Goal: Feedback & Contribution: Leave review/rating

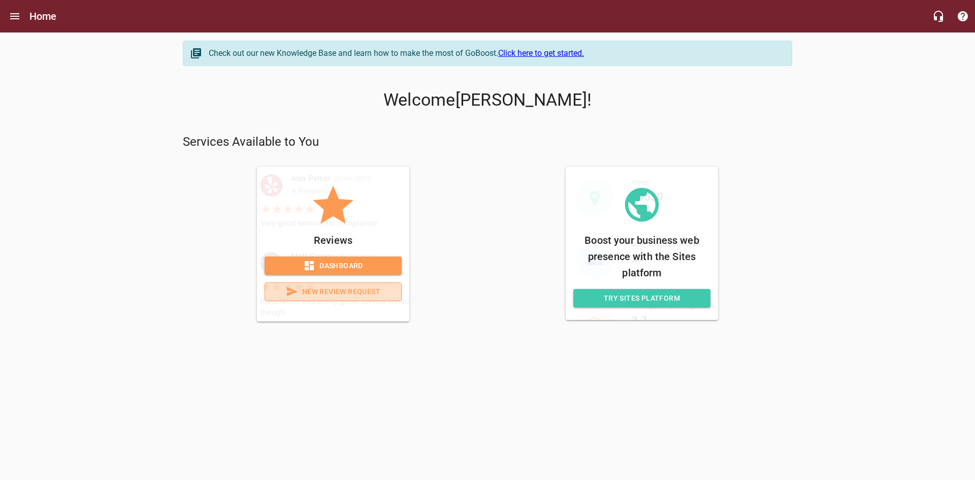
click at [317, 291] on span "New Review Request" at bounding box center [333, 291] width 120 height 13
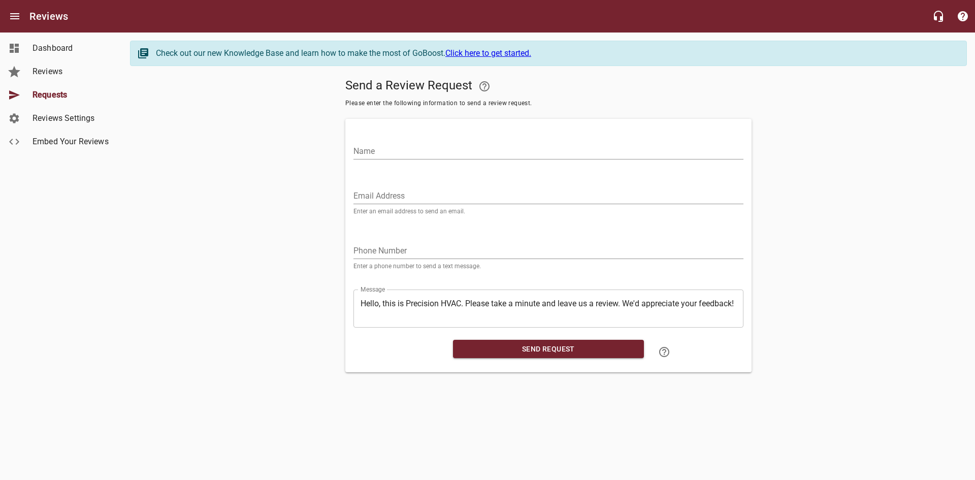
click at [388, 152] on input "Name" at bounding box center [548, 151] width 390 height 16
type input "[PERSON_NAME]"
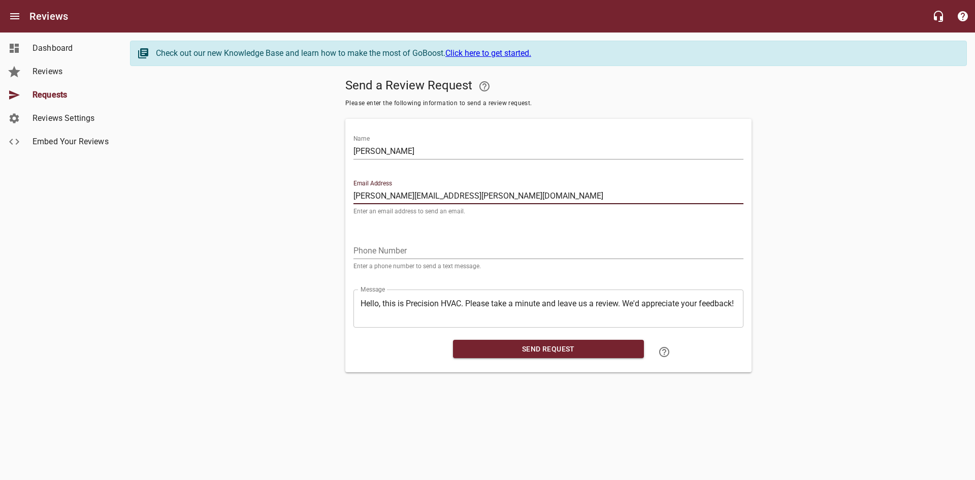
type input "[PERSON_NAME][EMAIL_ADDRESS][PERSON_NAME][DOMAIN_NAME]"
click at [390, 245] on input "tel" at bounding box center [548, 251] width 390 height 16
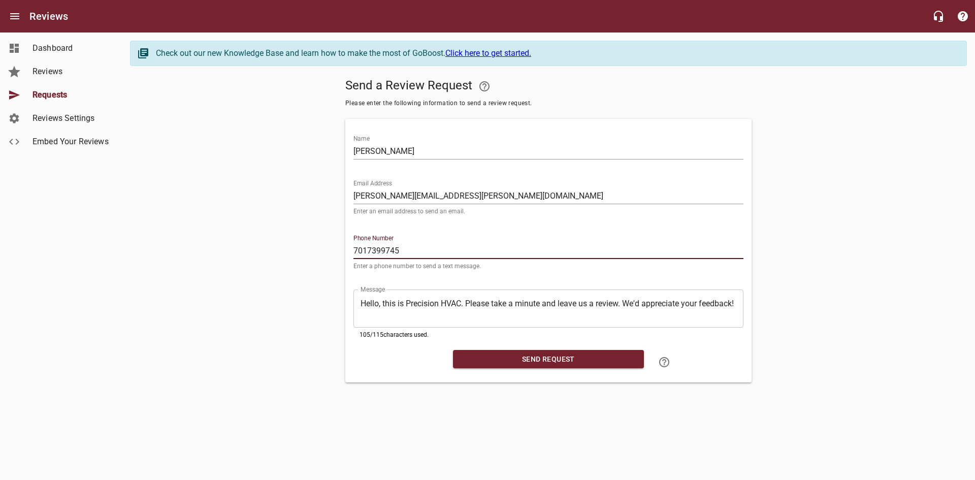
type input "7017399745"
click at [543, 354] on span "Send Request" at bounding box center [548, 359] width 175 height 13
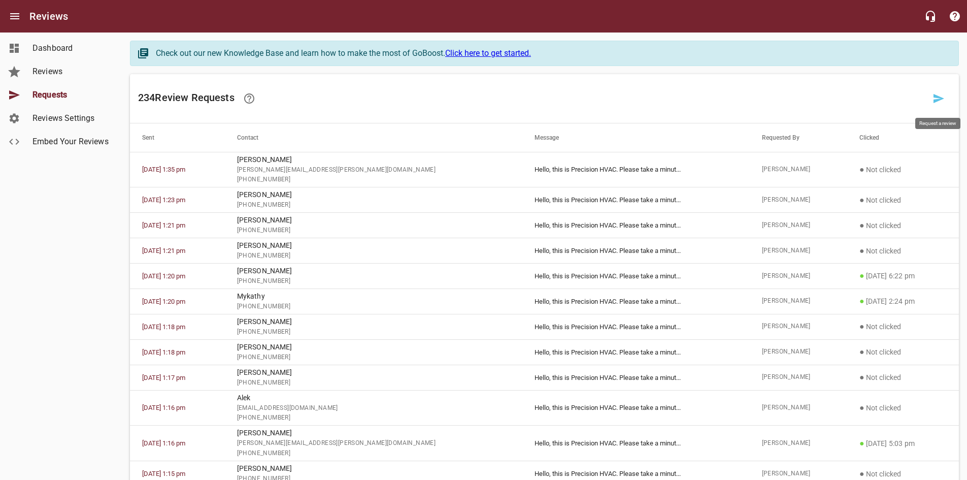
click at [937, 95] on icon at bounding box center [939, 98] width 12 height 12
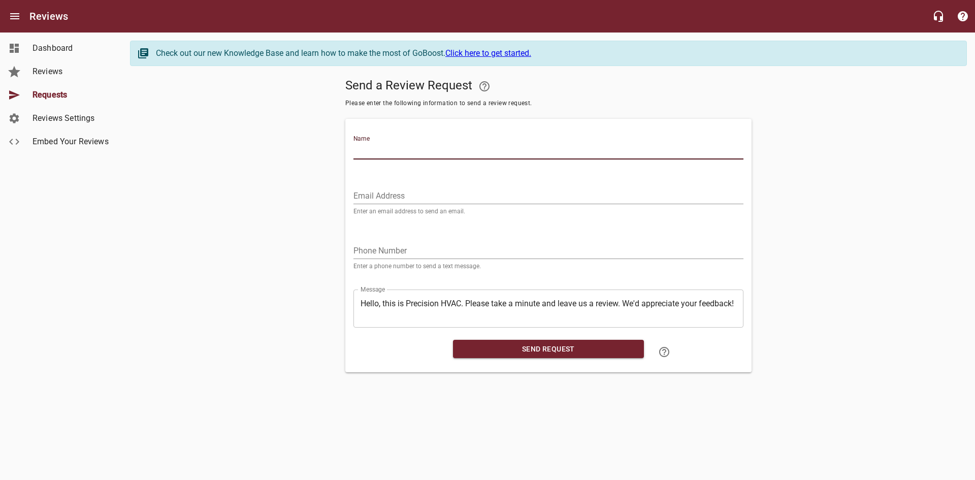
click at [405, 150] on input "Name" at bounding box center [548, 151] width 390 height 16
type input "[PERSON_NAME]"
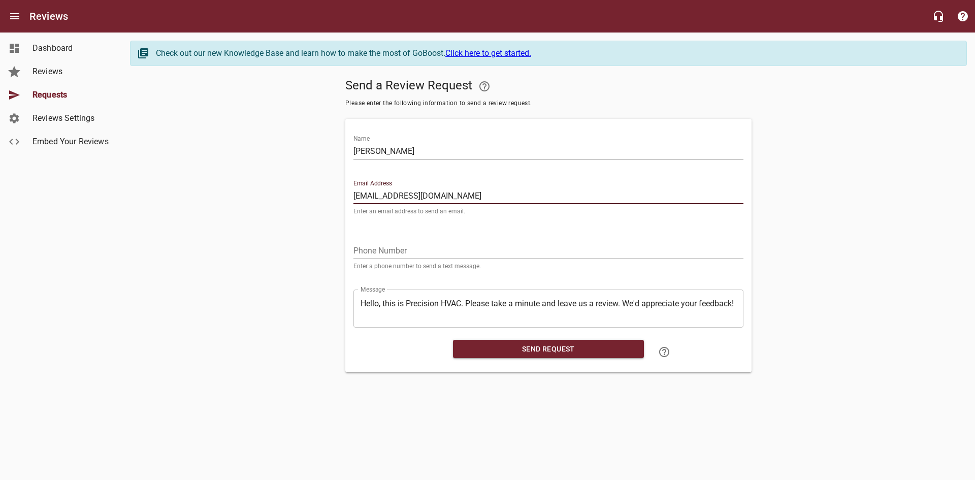
type input "[EMAIL_ADDRESS][DOMAIN_NAME]"
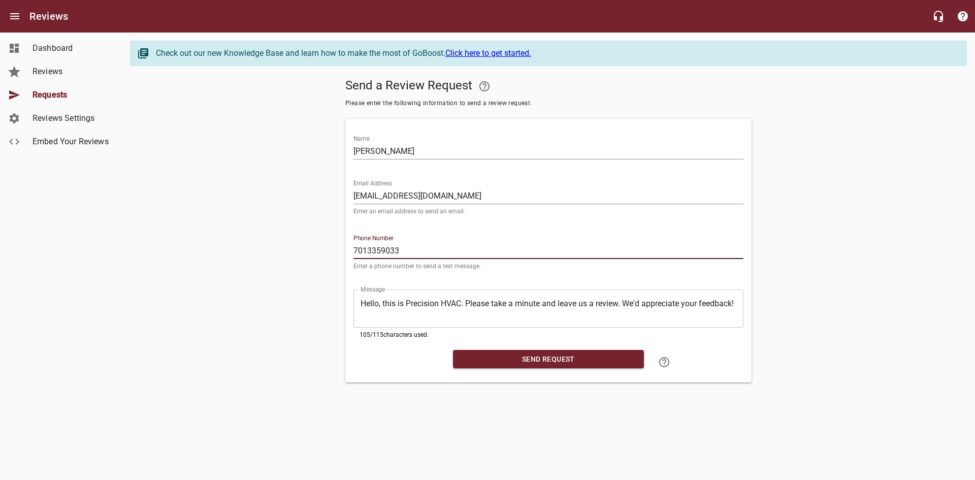
type input "7013359033"
click at [553, 363] on span "Send Request" at bounding box center [548, 359] width 175 height 13
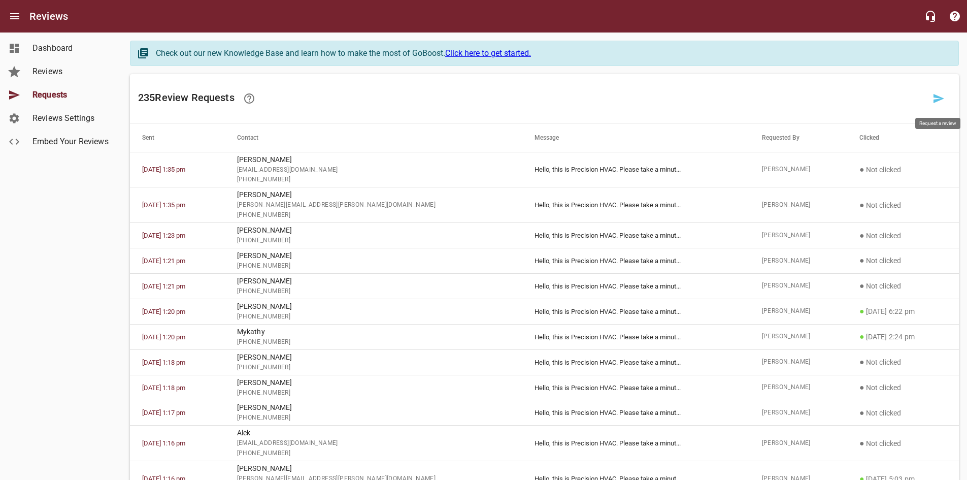
click at [942, 100] on icon at bounding box center [939, 98] width 12 height 12
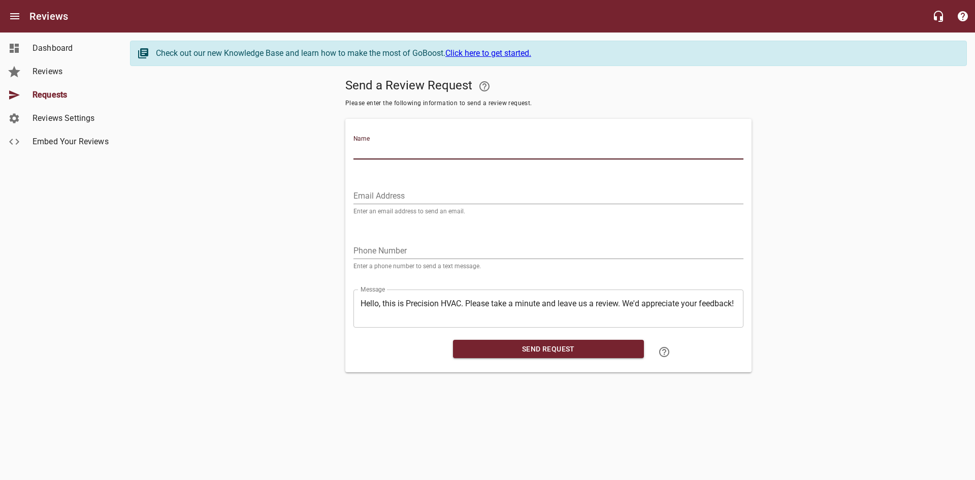
click at [386, 153] on input "Name" at bounding box center [548, 151] width 390 height 16
type input "[PERSON_NAME]"
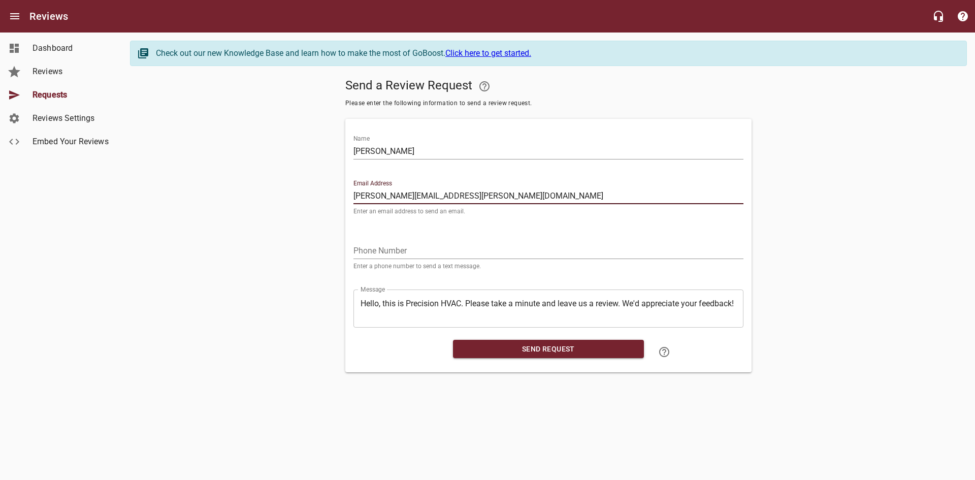
type input "[PERSON_NAME][EMAIL_ADDRESS][PERSON_NAME][DOMAIN_NAME]"
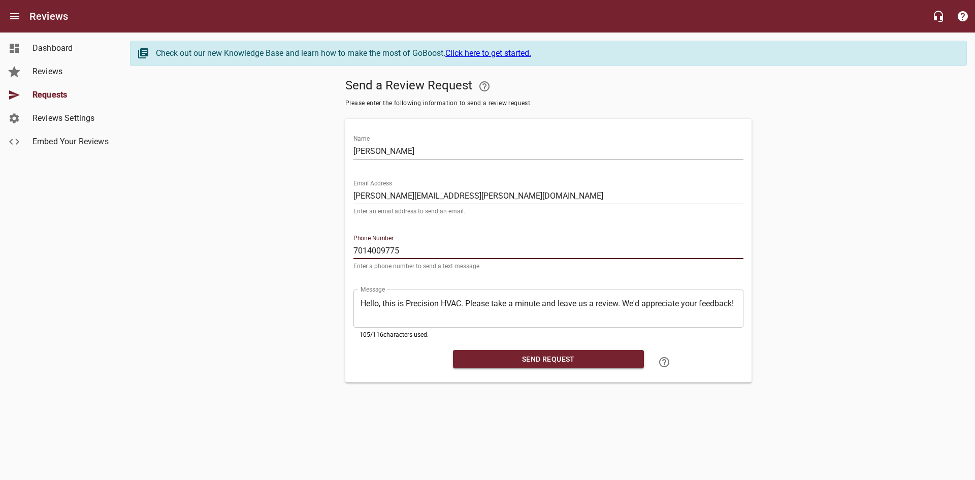
type input "7014009775"
click at [545, 355] on span "Send Request" at bounding box center [548, 359] width 175 height 13
